Goal: Information Seeking & Learning: Learn about a topic

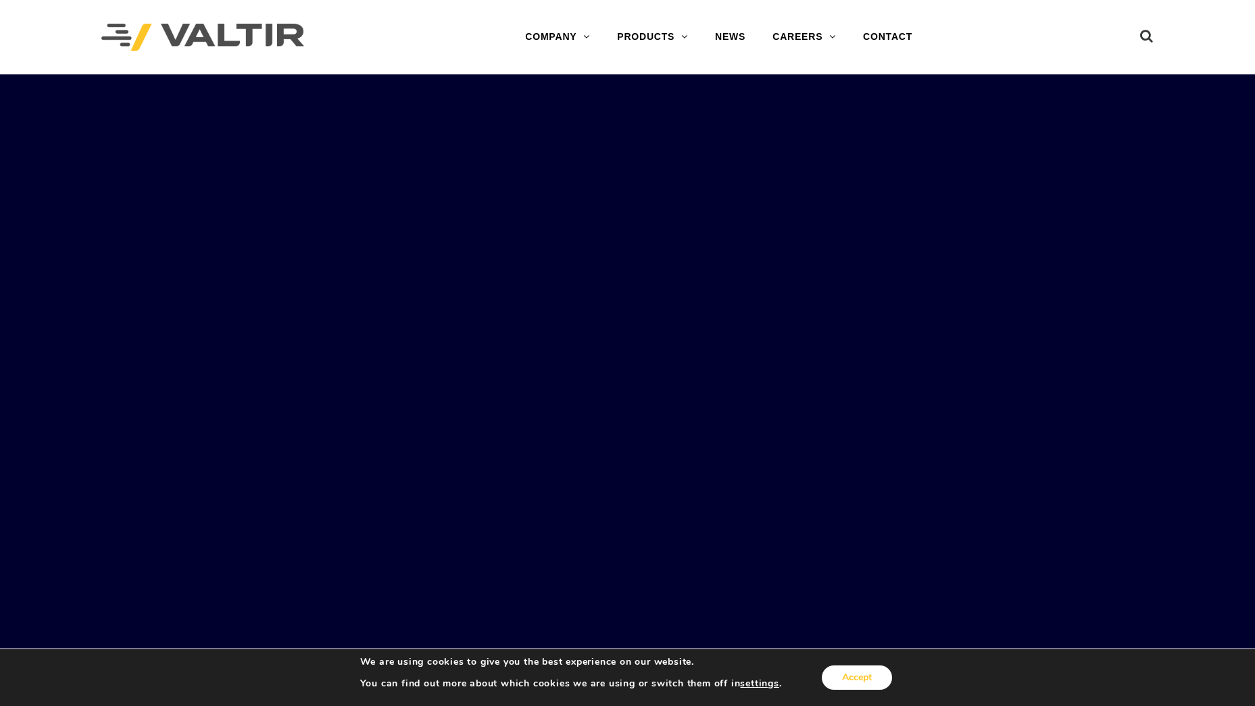
click at [861, 683] on button "Accept" at bounding box center [857, 677] width 70 height 24
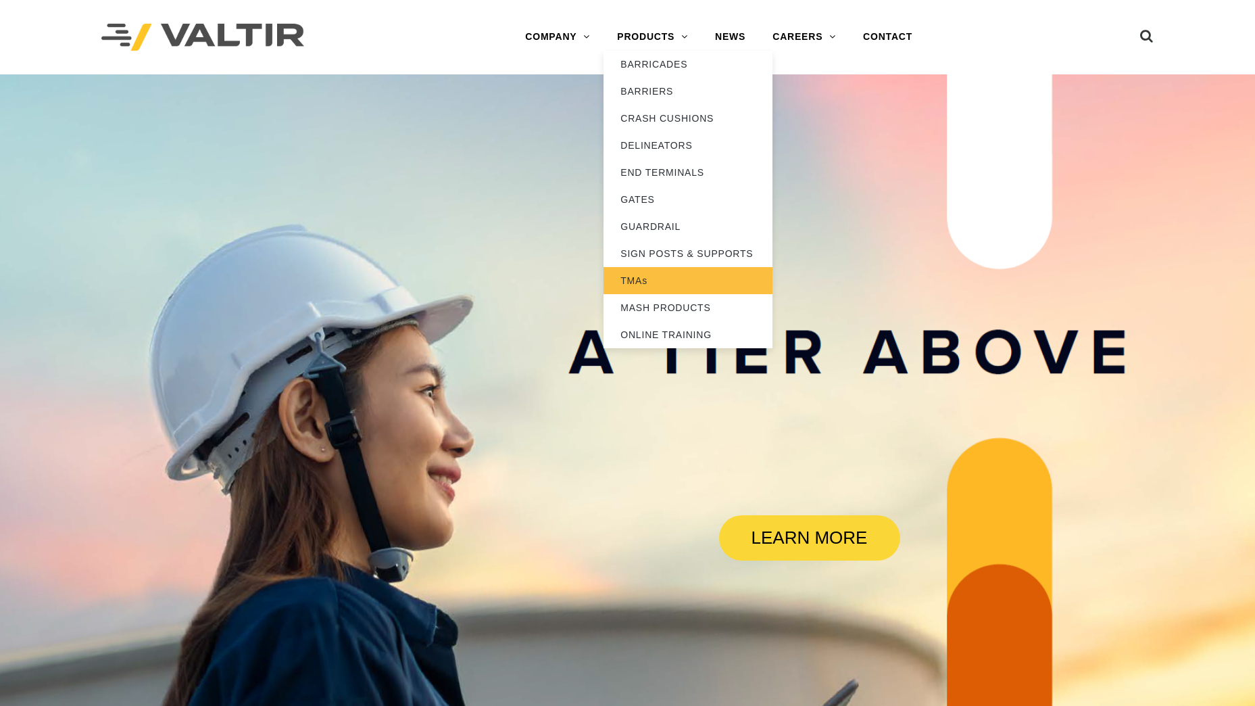
click at [631, 280] on link "TMAs" at bounding box center [688, 280] width 169 height 27
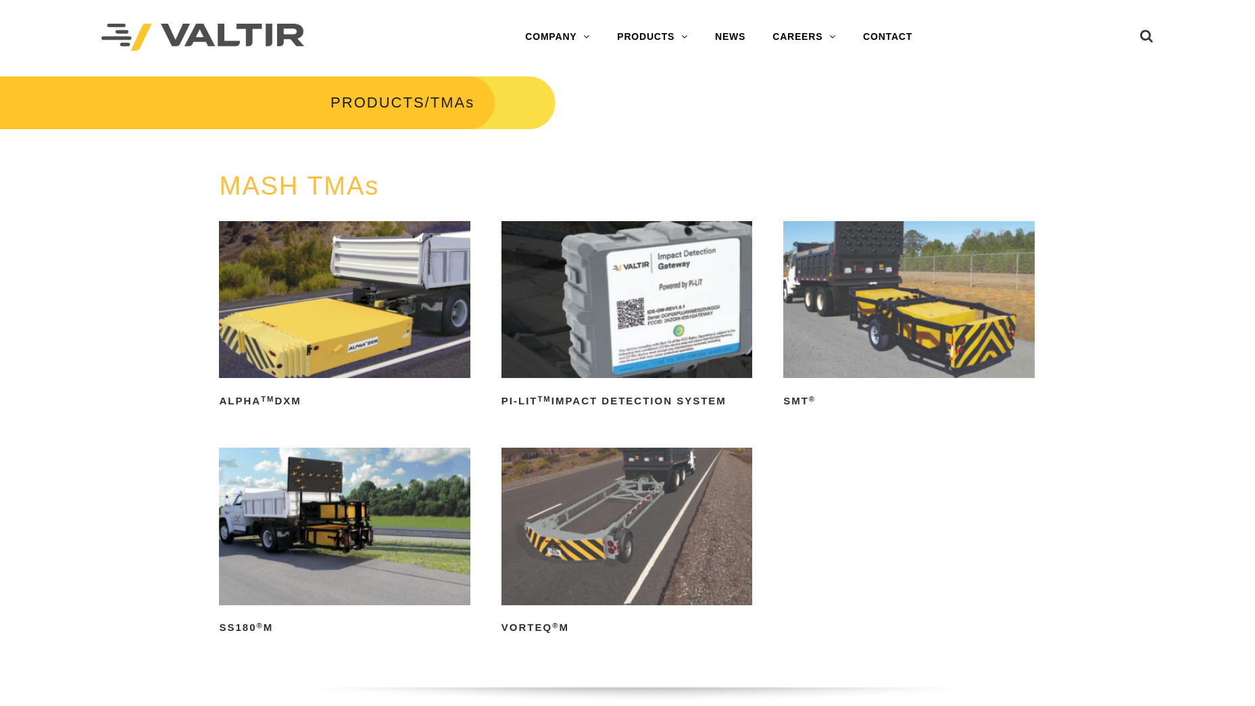
click at [931, 323] on img at bounding box center [908, 299] width 251 height 157
click at [885, 36] on link "CONTACT" at bounding box center [888, 37] width 76 height 27
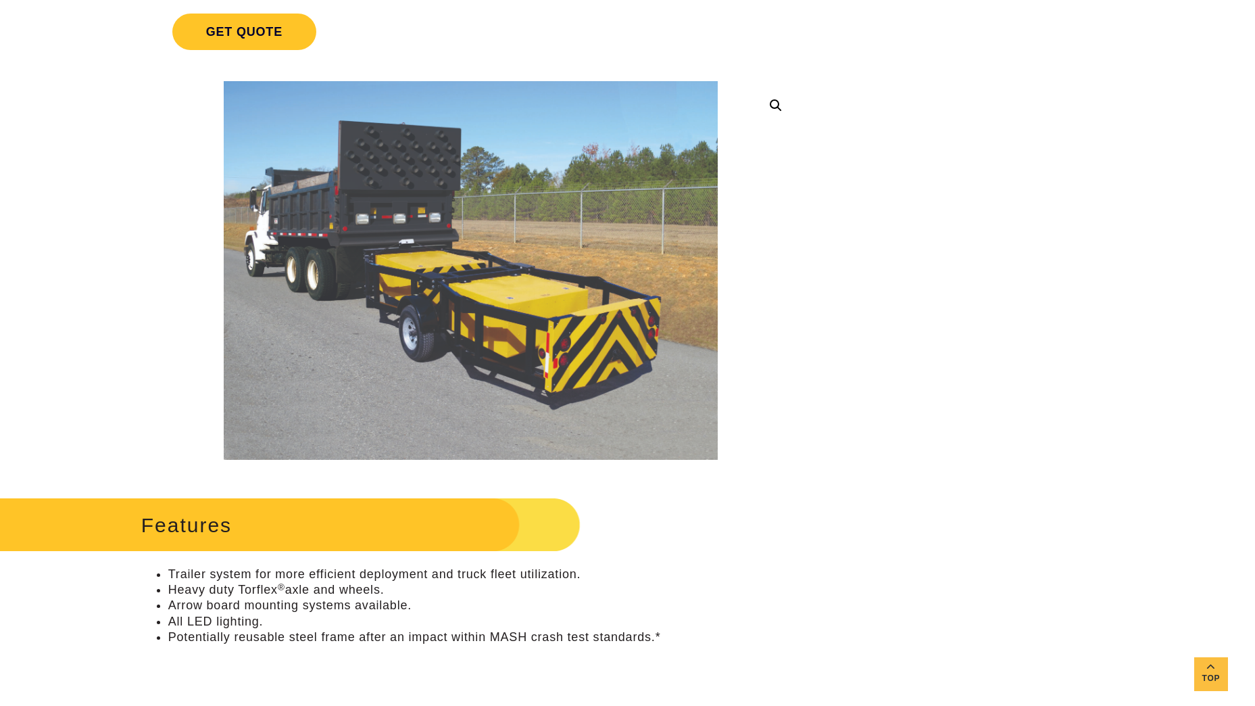
scroll to position [270, 0]
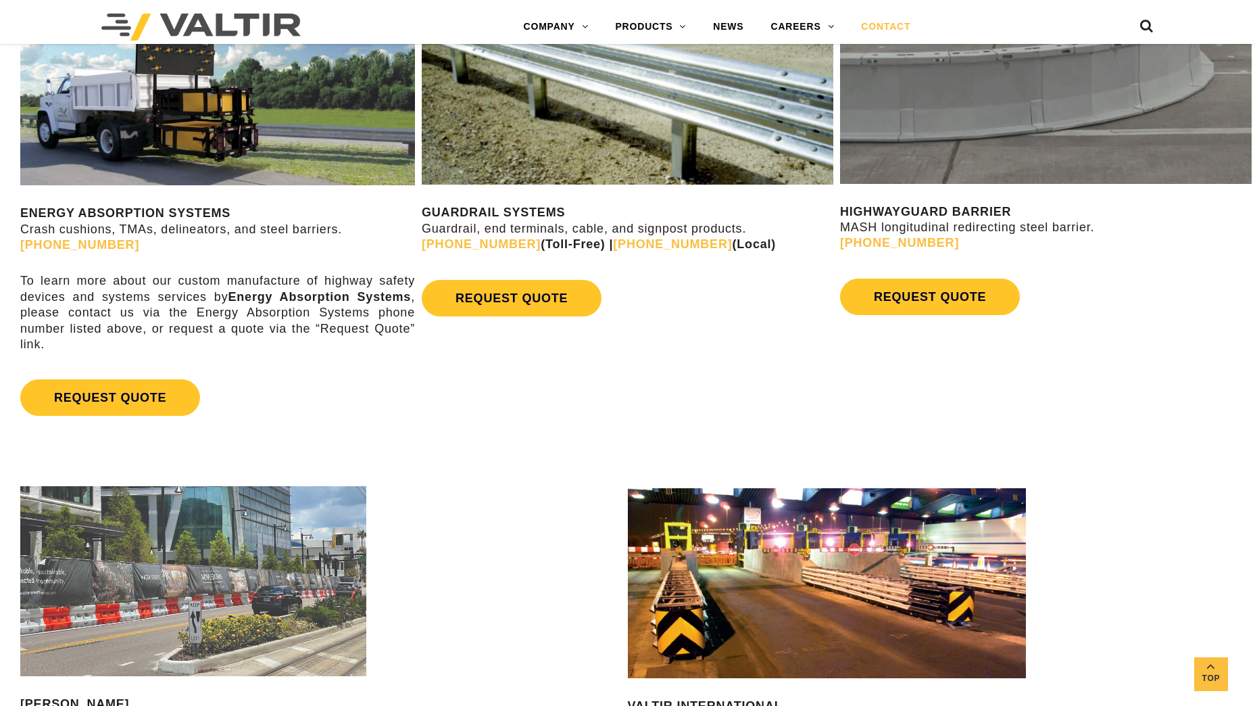
scroll to position [744, 0]
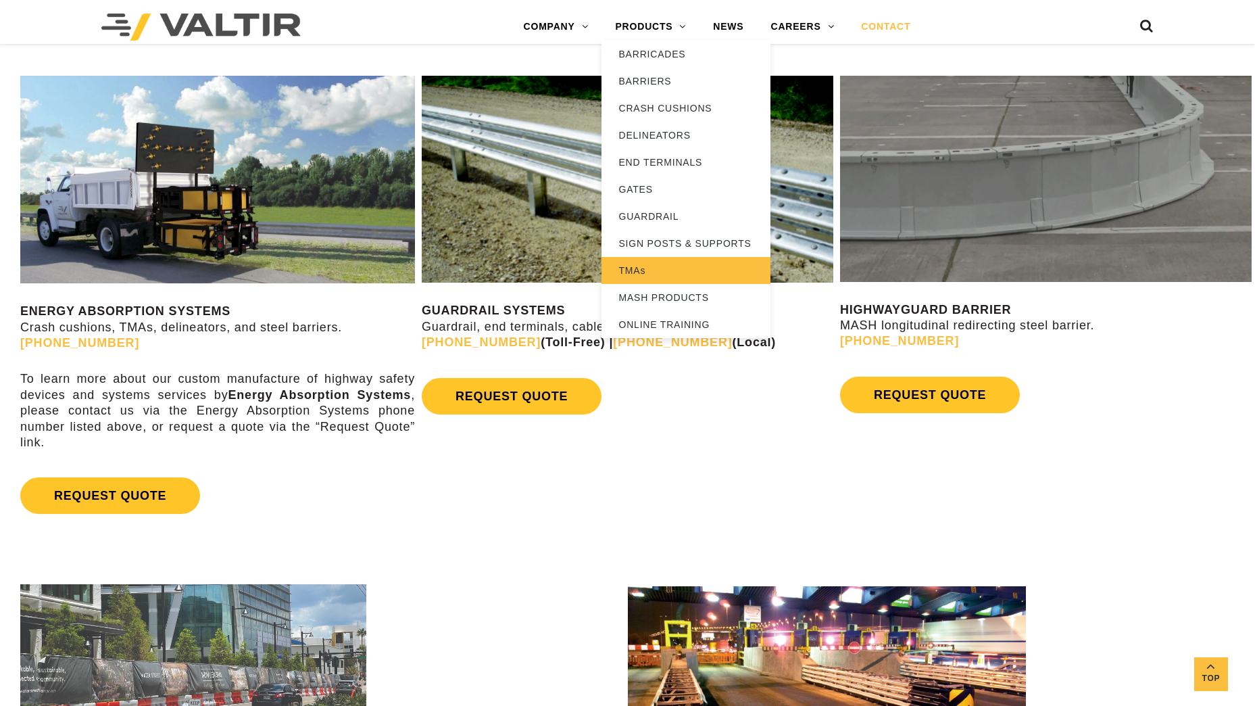
click at [637, 271] on link "TMAs" at bounding box center [686, 270] width 169 height 27
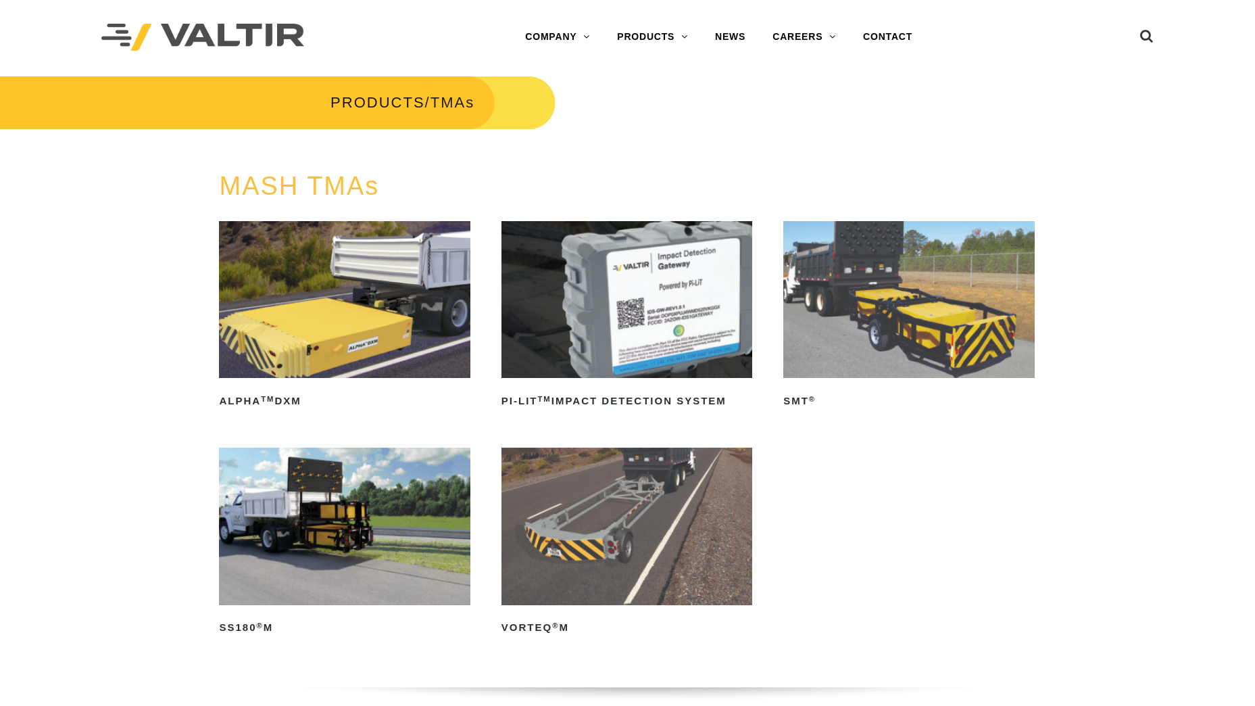
click at [860, 298] on img at bounding box center [908, 299] width 251 height 157
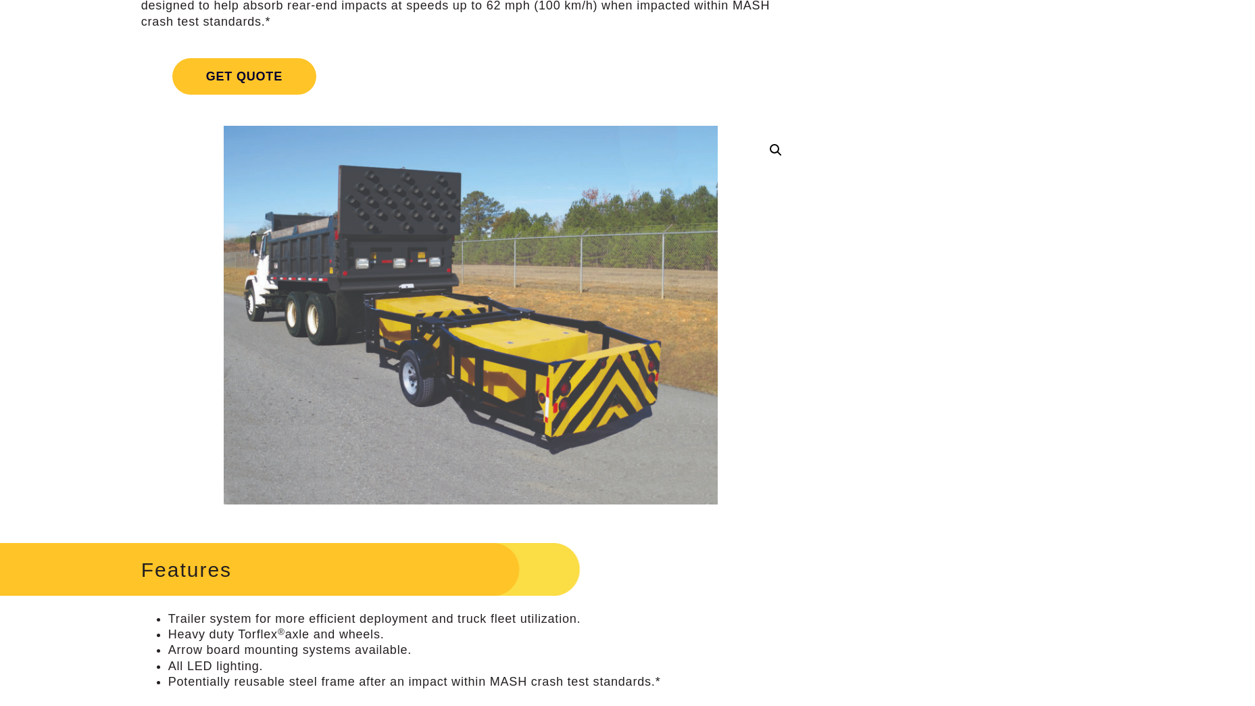
scroll to position [270, 0]
